Goal: Register for event/course

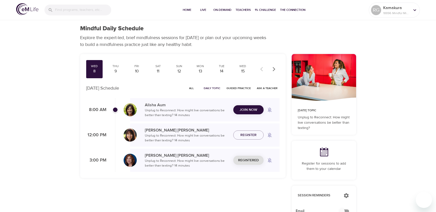
checkbox input "true"
click at [255, 107] on span "Join Now" at bounding box center [248, 107] width 18 height 6
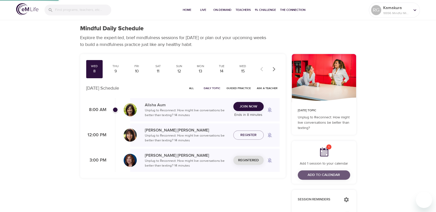
click at [310, 174] on span "Add to Calendar" at bounding box center [323, 175] width 32 height 6
